Goal: Information Seeking & Learning: Learn about a topic

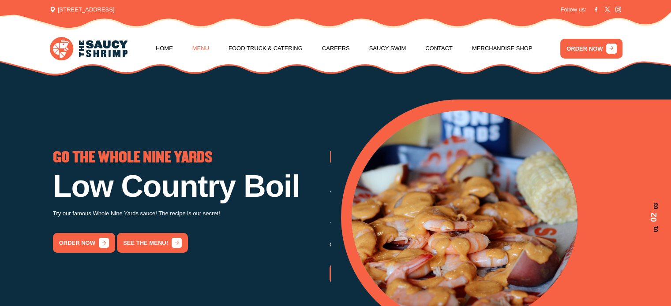
click at [200, 47] on link "Menu" at bounding box center [200, 49] width 17 height 34
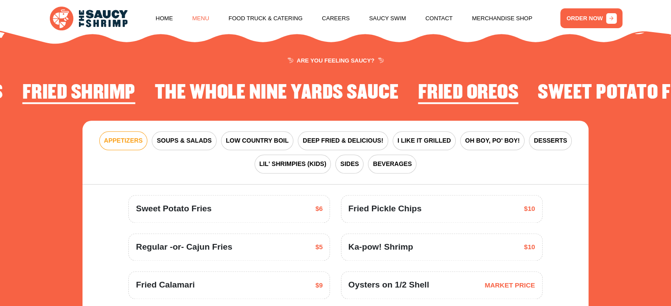
scroll to position [1072, 0]
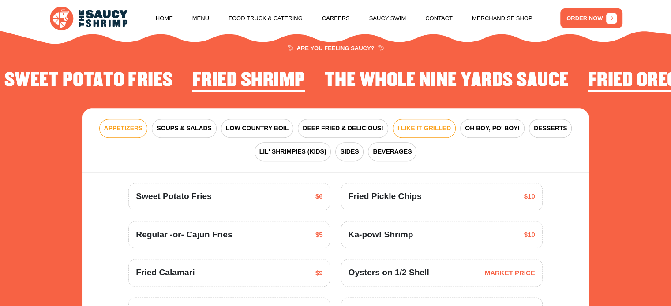
click at [426, 132] on span "I LIKE IT GRILLED" at bounding box center [423, 128] width 53 height 9
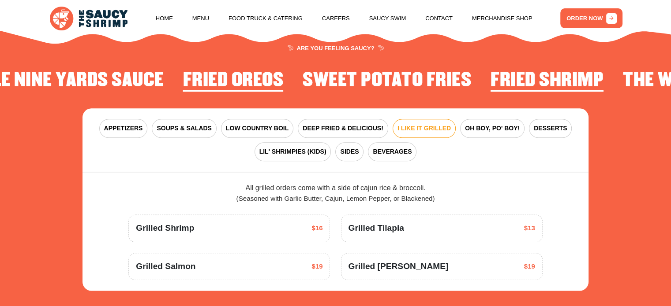
click at [255, 231] on div "Grilled Shrimp $16" at bounding box center [229, 228] width 187 height 13
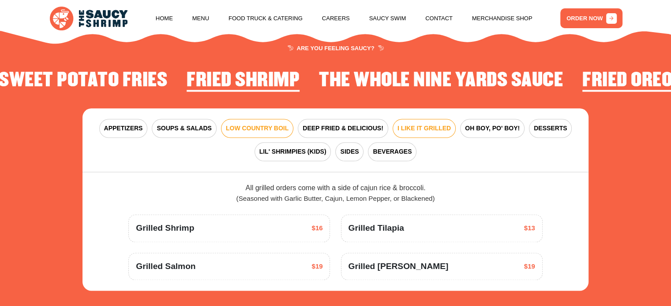
click at [273, 131] on span "LOW COUNTRY BOIL" at bounding box center [257, 128] width 63 height 9
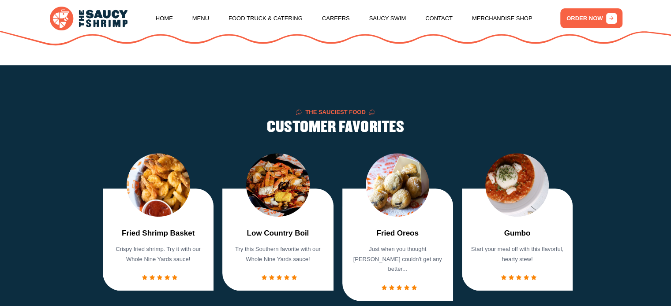
scroll to position [631, 0]
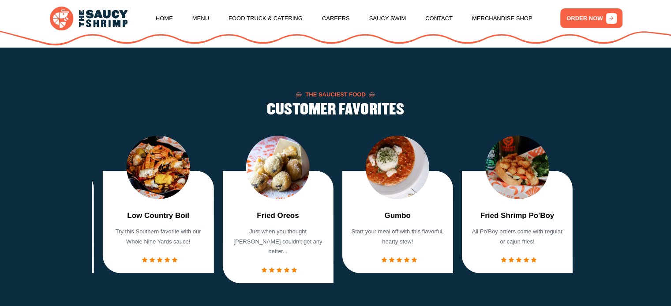
click at [575, 213] on div "Fried Shrimp Basket Crispy fried shrimp. Try it with our Whole Nine Yards sauce…" at bounding box center [335, 210] width 487 height 170
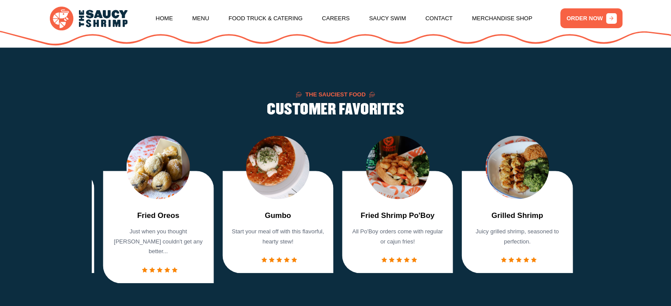
click at [575, 213] on div "Fried Shrimp Basket Crispy fried shrimp. Try it with our Whole Nine Yards sauce…" at bounding box center [335, 210] width 487 height 170
click at [518, 190] on img "6 / 7" at bounding box center [516, 167] width 63 height 63
click at [524, 240] on p "Juicy grilled shrimp, seasoned to perfection." at bounding box center [517, 237] width 96 height 20
click at [196, 21] on link "Menu" at bounding box center [200, 19] width 17 height 34
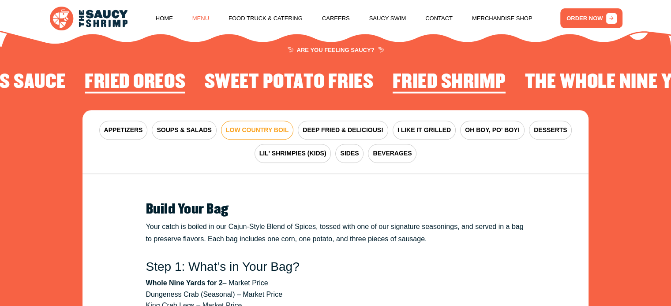
scroll to position [1072, 0]
